Goal: Transaction & Acquisition: Purchase product/service

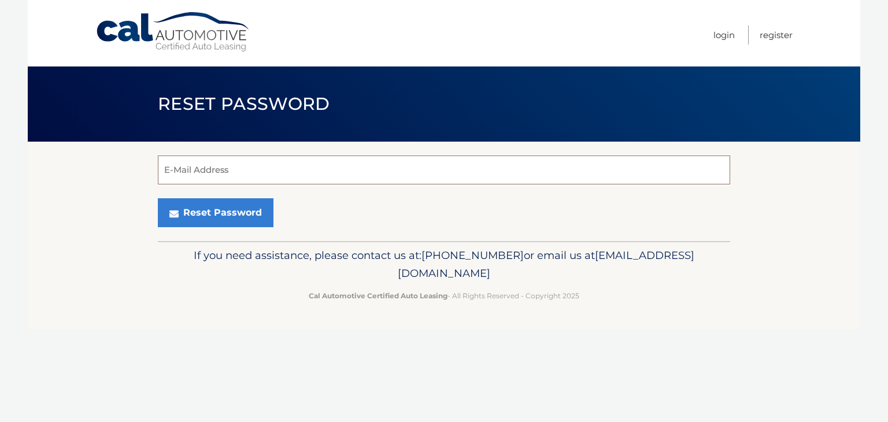
click at [241, 169] on input "E-Mail Address" at bounding box center [444, 170] width 573 height 29
type input "muldoonmw@gmail.com"
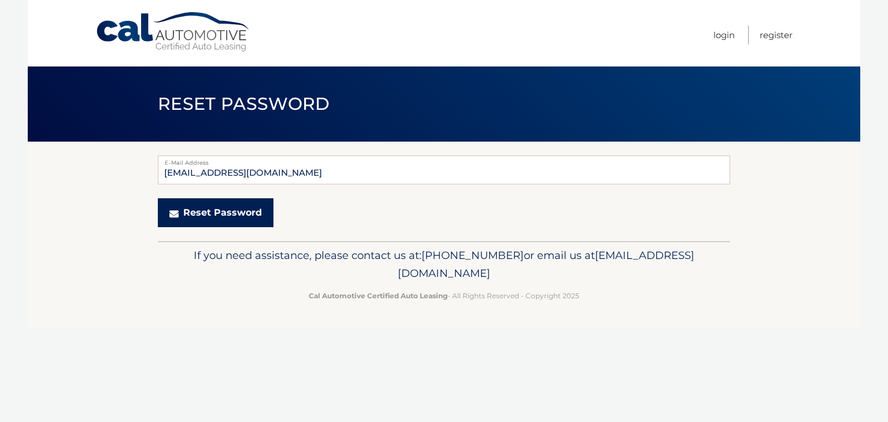
click at [224, 218] on button "Reset Password" at bounding box center [216, 212] width 116 height 29
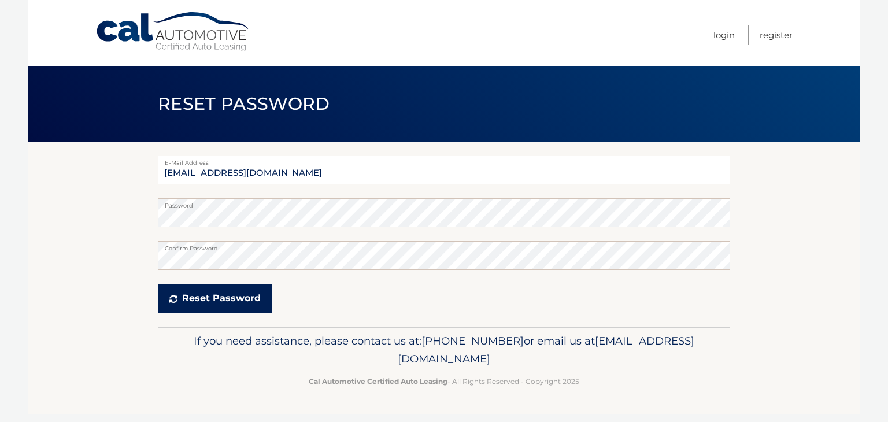
click at [194, 298] on button "Reset Password" at bounding box center [215, 298] width 115 height 29
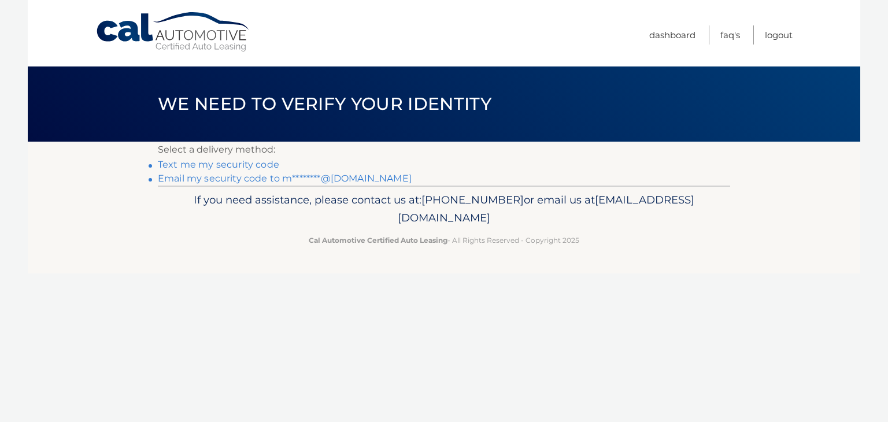
click at [227, 179] on link "Email my security code to m********@gmail.com" at bounding box center [285, 178] width 254 height 11
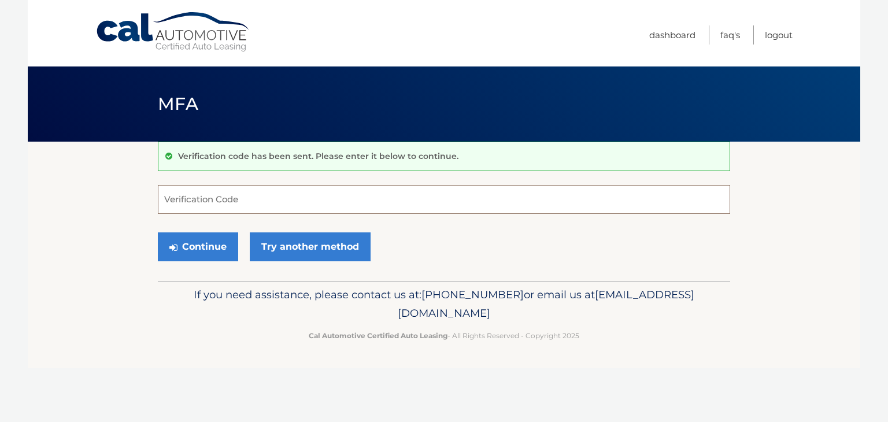
click at [212, 197] on input "Verification Code" at bounding box center [444, 199] width 573 height 29
type input "436717"
click at [204, 253] on button "Continue" at bounding box center [198, 246] width 80 height 29
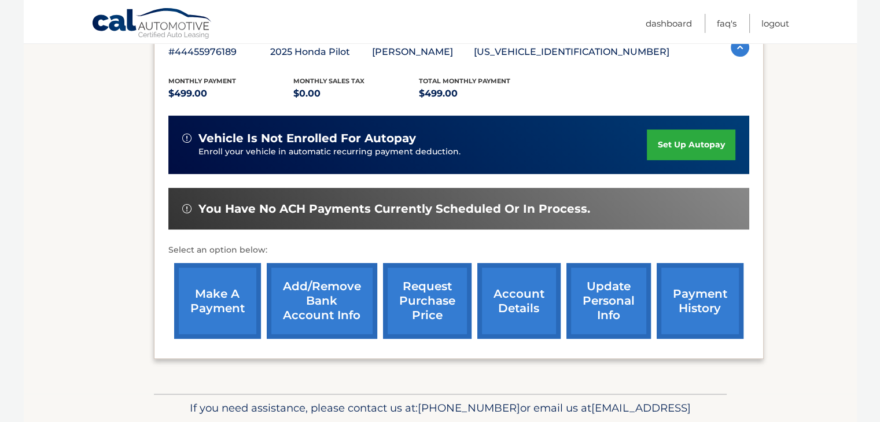
scroll to position [220, 0]
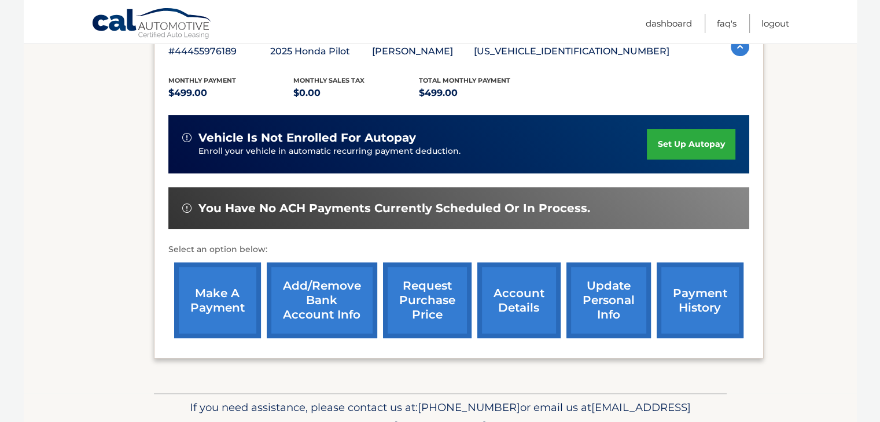
click at [215, 289] on link "make a payment" at bounding box center [217, 301] width 87 height 76
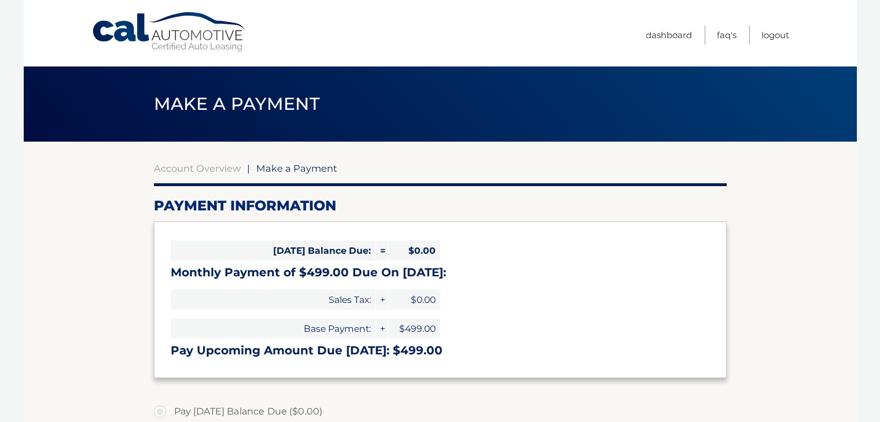
select select "YjM0MTJmYWUtYjFmMi00ZTExLTkzYTctMzJhNjY1MzQ2ZWQ1"
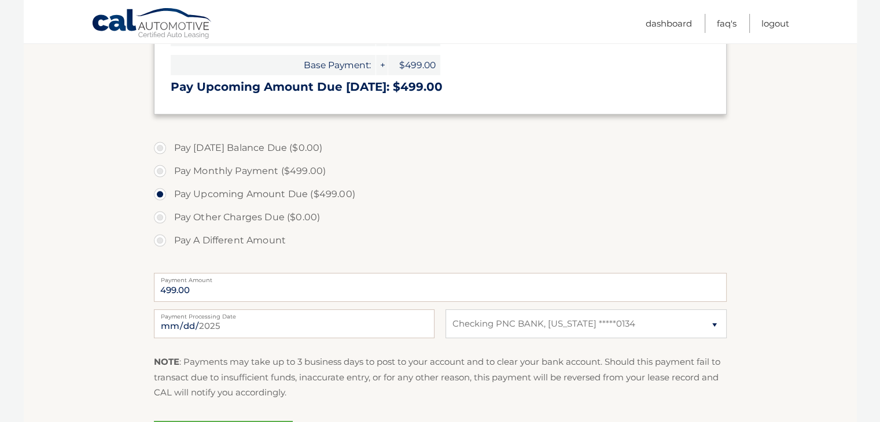
scroll to position [289, 0]
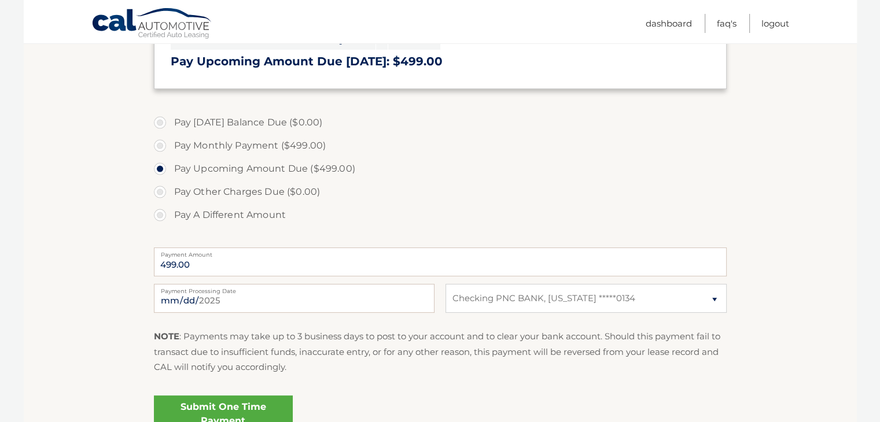
click at [160, 146] on label "Pay Monthly Payment ($499.00)" at bounding box center [440, 145] width 573 height 23
click at [160, 146] on input "Pay Monthly Payment ($499.00)" at bounding box center [164, 143] width 12 height 19
radio input "true"
click at [156, 168] on label "Pay Upcoming Amount Due ($499.00)" at bounding box center [440, 168] width 573 height 23
click at [158, 168] on input "Pay Upcoming Amount Due ($499.00)" at bounding box center [164, 166] width 12 height 19
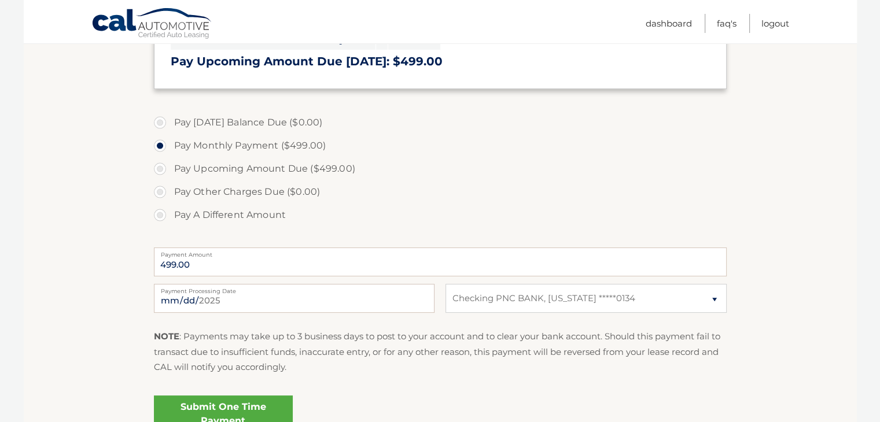
radio input "true"
click at [546, 304] on select "Select Bank Account Checking PNC BANK, [US_STATE] *****0134" at bounding box center [585, 298] width 280 height 29
click at [445, 284] on select "Select Bank Account Checking PNC BANK, [US_STATE] *****0134" at bounding box center [585, 298] width 280 height 29
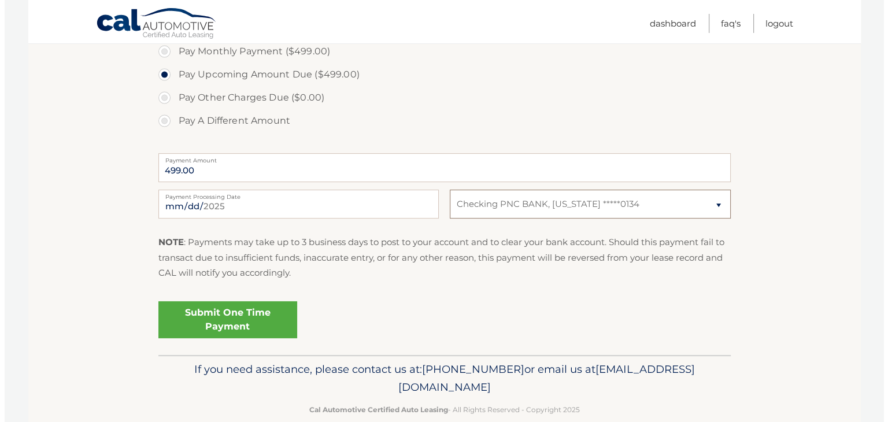
scroll to position [404, 0]
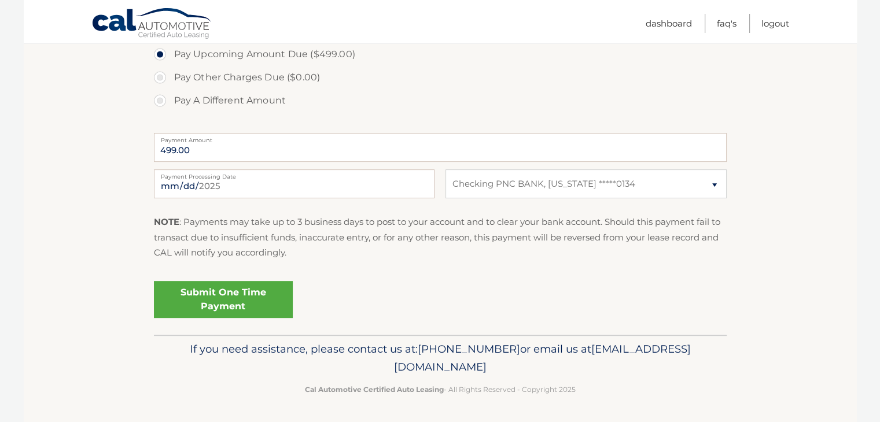
click at [220, 292] on link "Submit One Time Payment" at bounding box center [223, 299] width 139 height 37
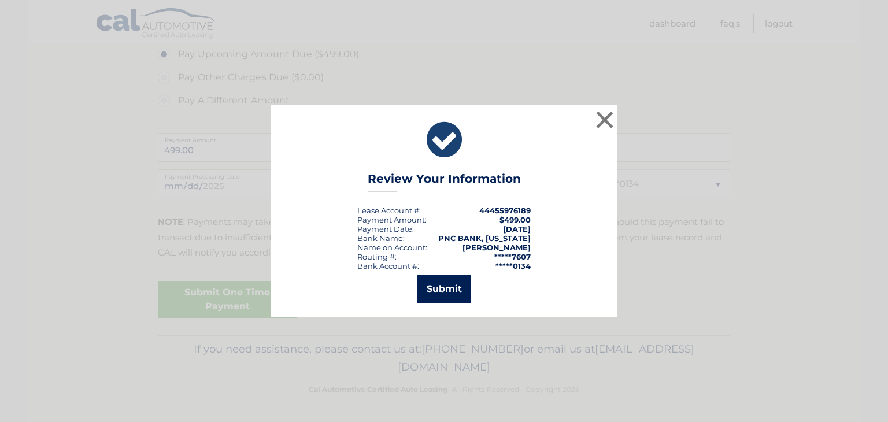
click at [442, 287] on button "Submit" at bounding box center [445, 289] width 54 height 28
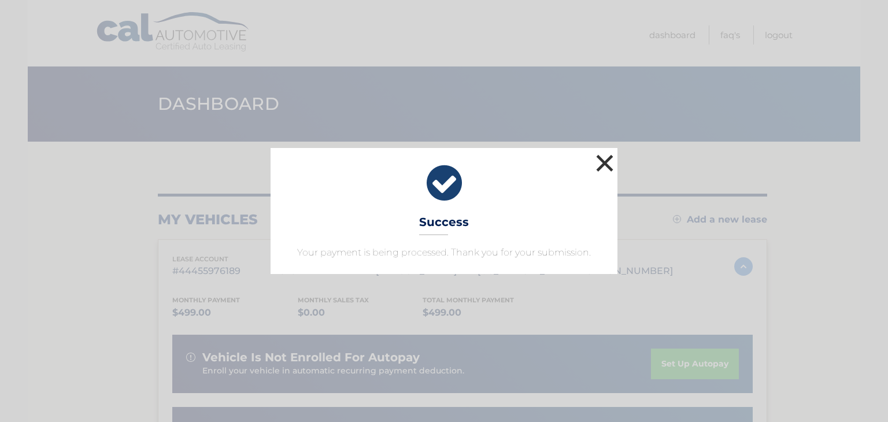
click at [601, 163] on button "×" at bounding box center [604, 163] width 23 height 23
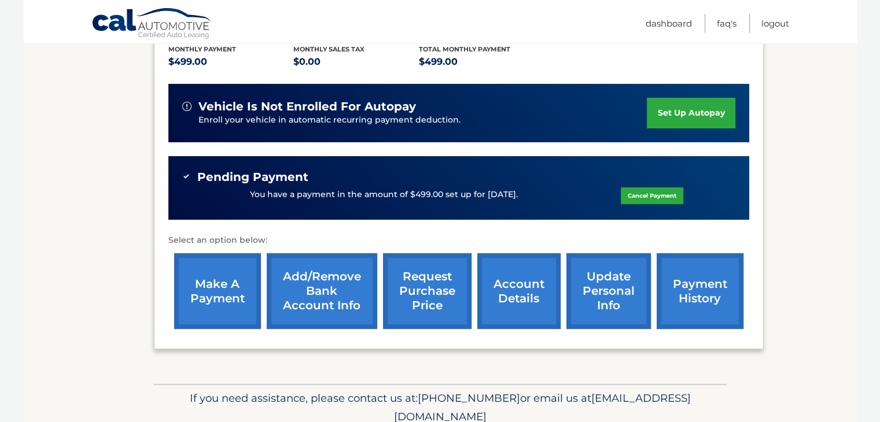
scroll to position [231, 0]
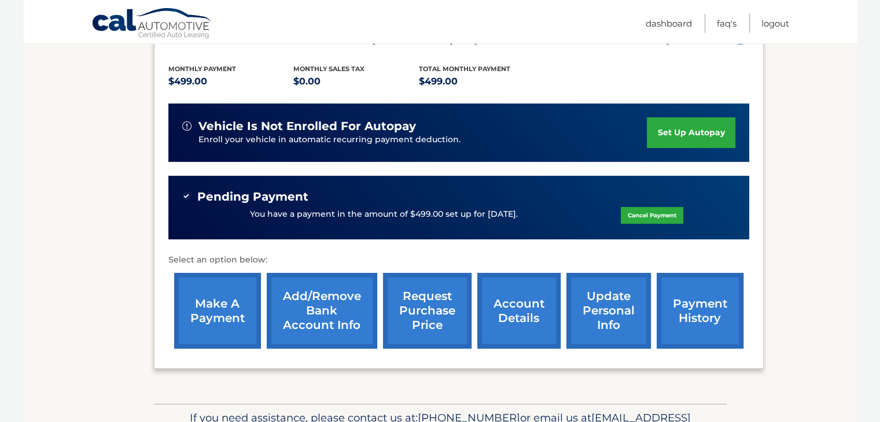
click at [681, 304] on link "payment history" at bounding box center [699, 311] width 87 height 76
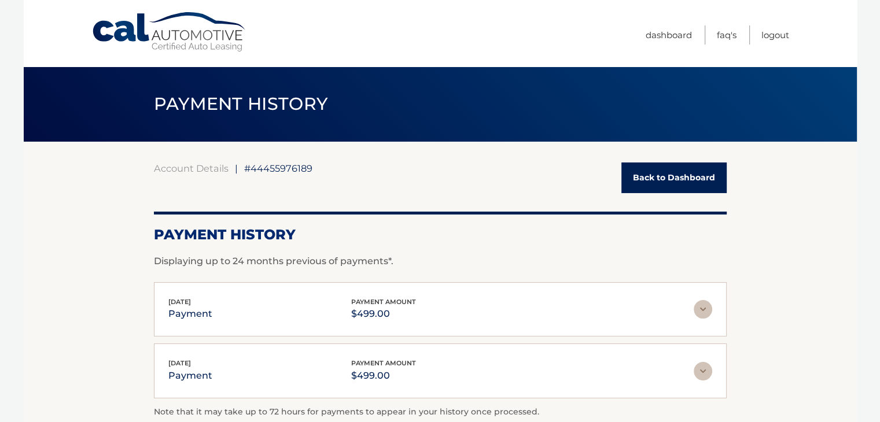
click at [703, 182] on link "Back to Dashboard" at bounding box center [673, 178] width 105 height 31
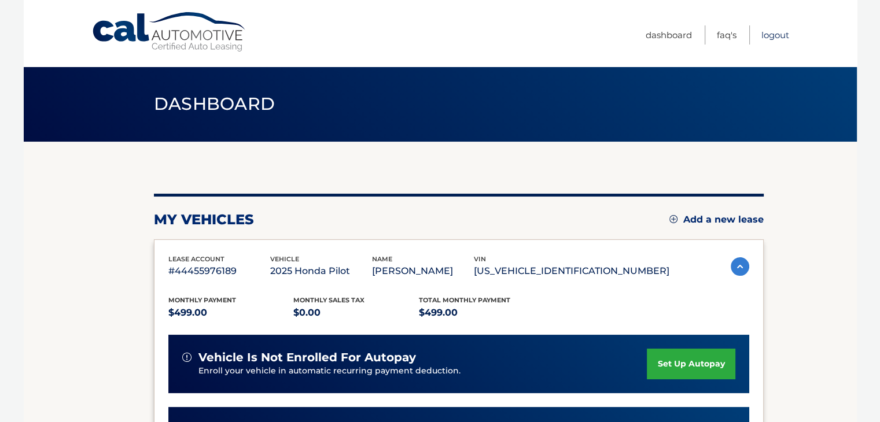
click at [775, 34] on link "Logout" at bounding box center [775, 34] width 28 height 19
